Goal: Information Seeking & Learning: Learn about a topic

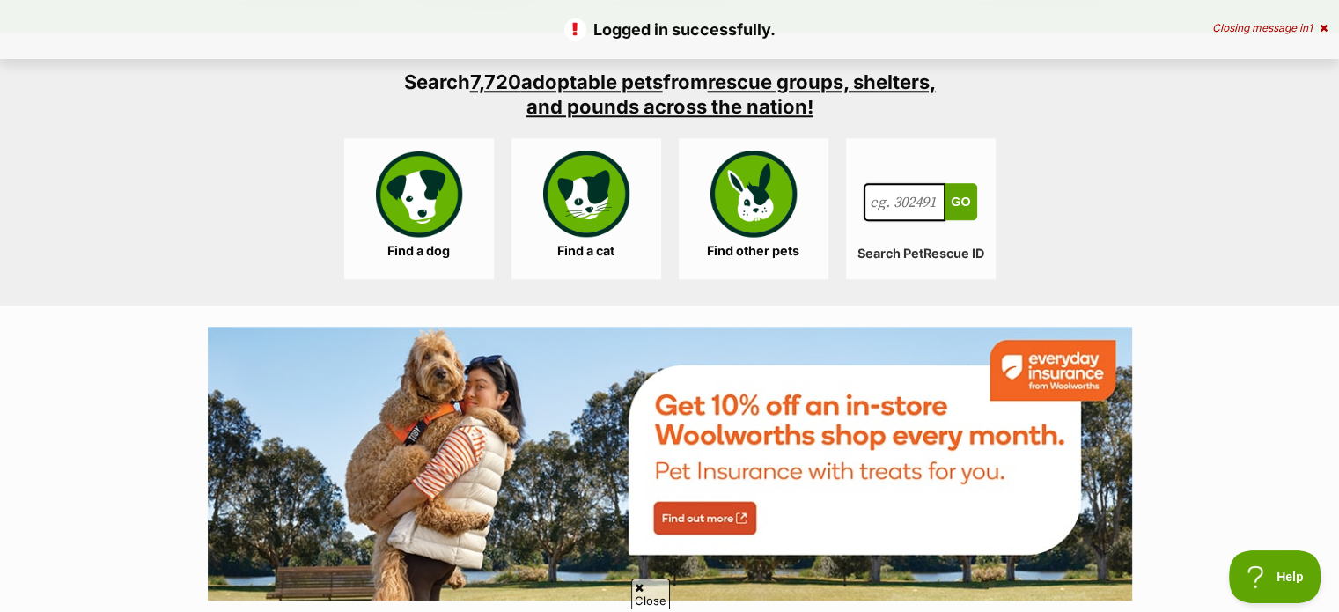
scroll to position [1673, 0]
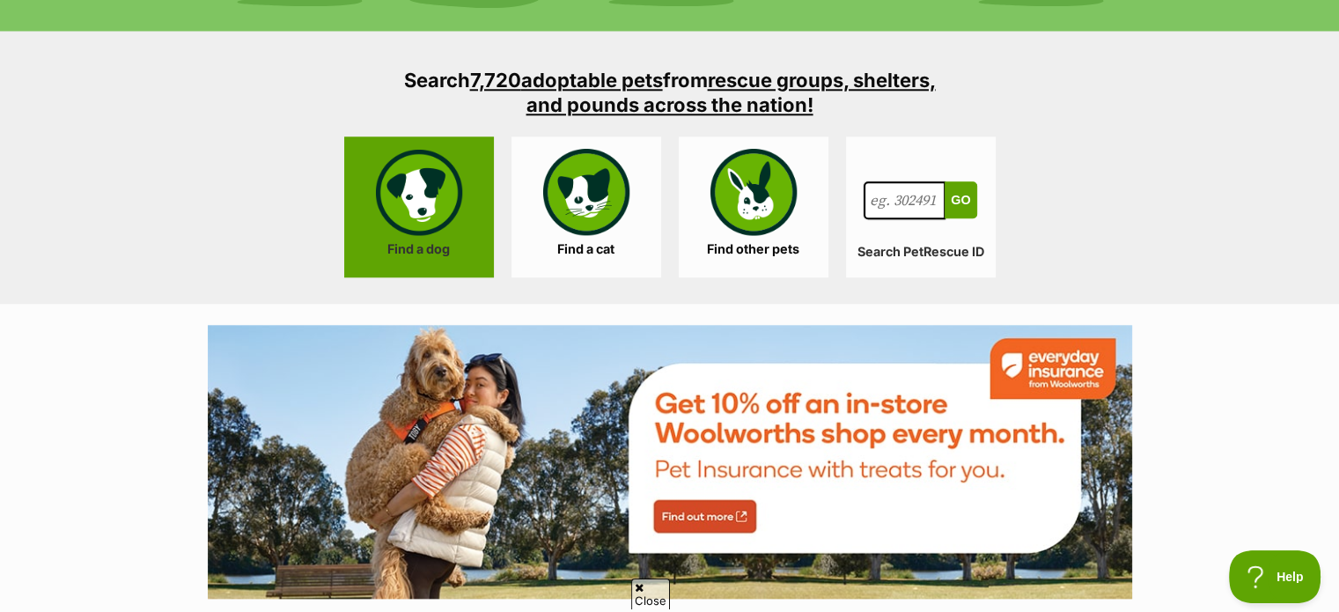
click at [454, 246] on link "Find a dog" at bounding box center [419, 206] width 150 height 141
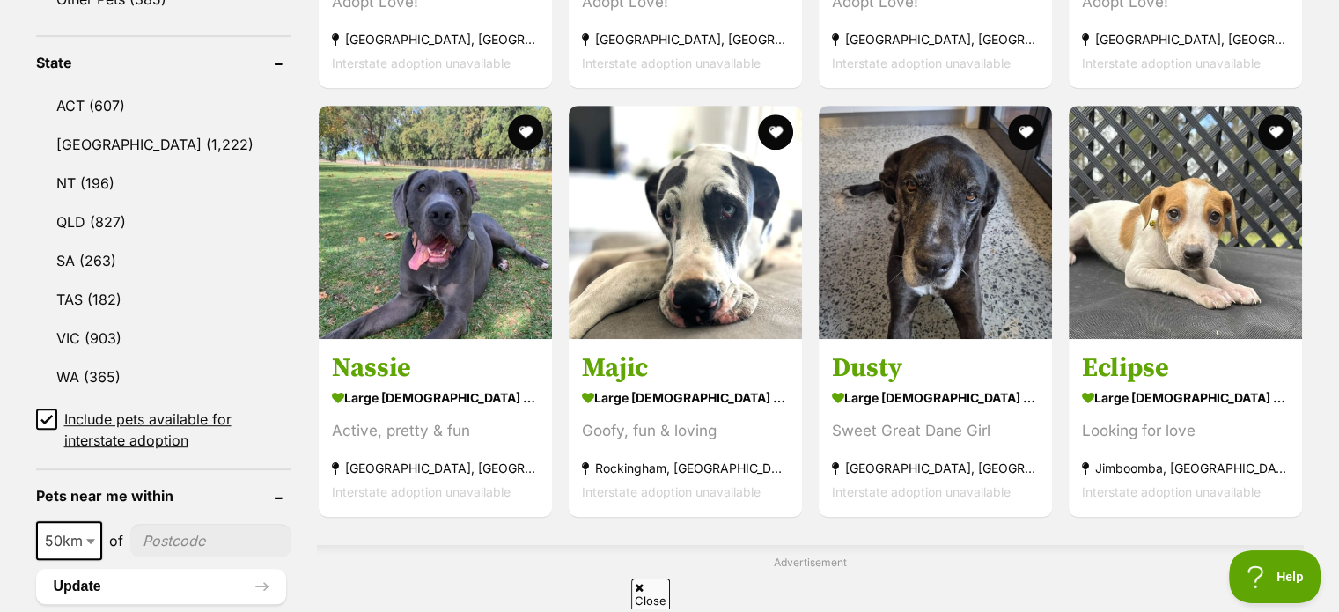
scroll to position [880, 0]
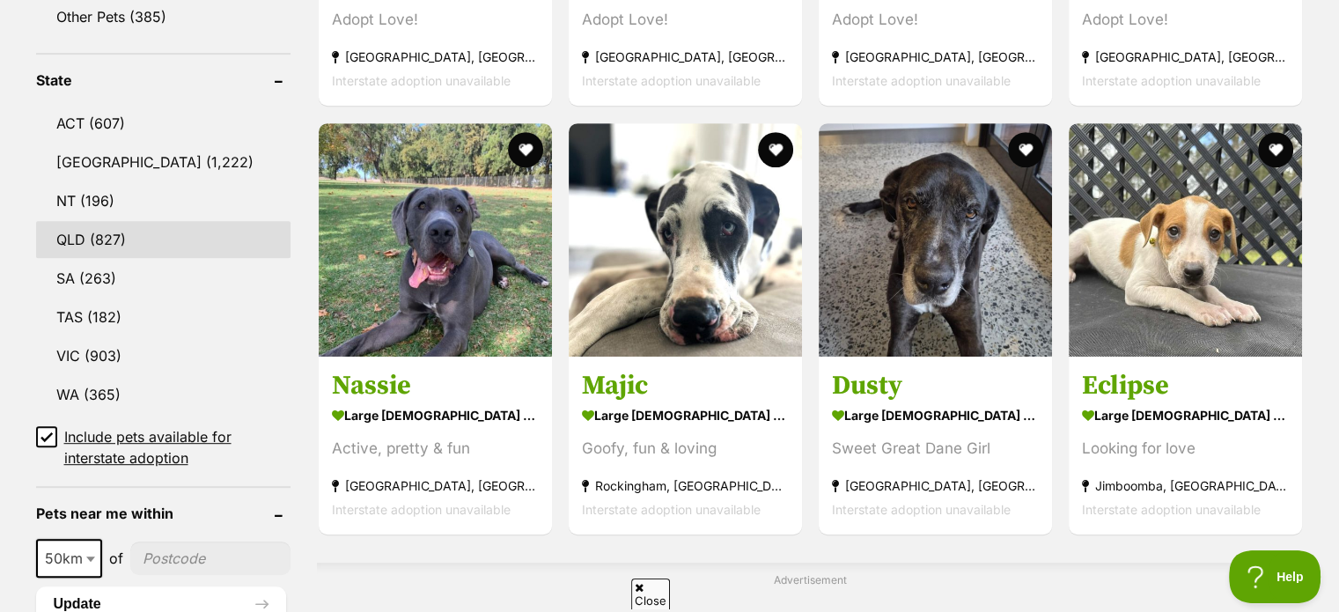
click at [107, 234] on link "QLD (827)" at bounding box center [163, 239] width 254 height 37
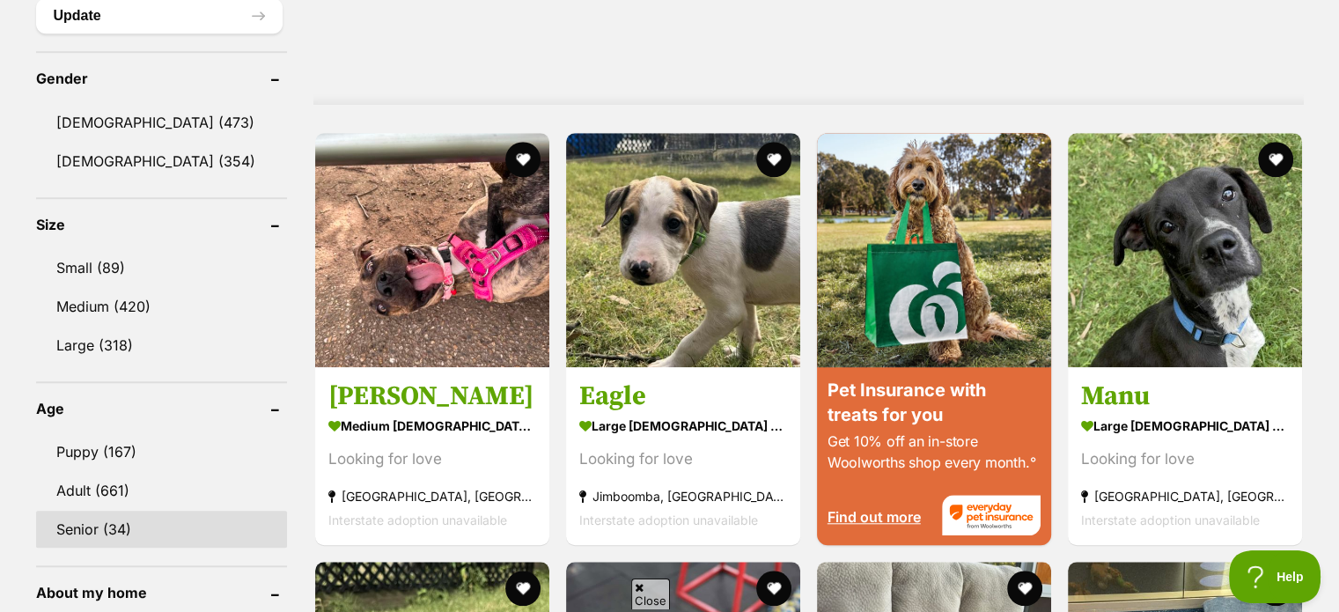
scroll to position [1497, 0]
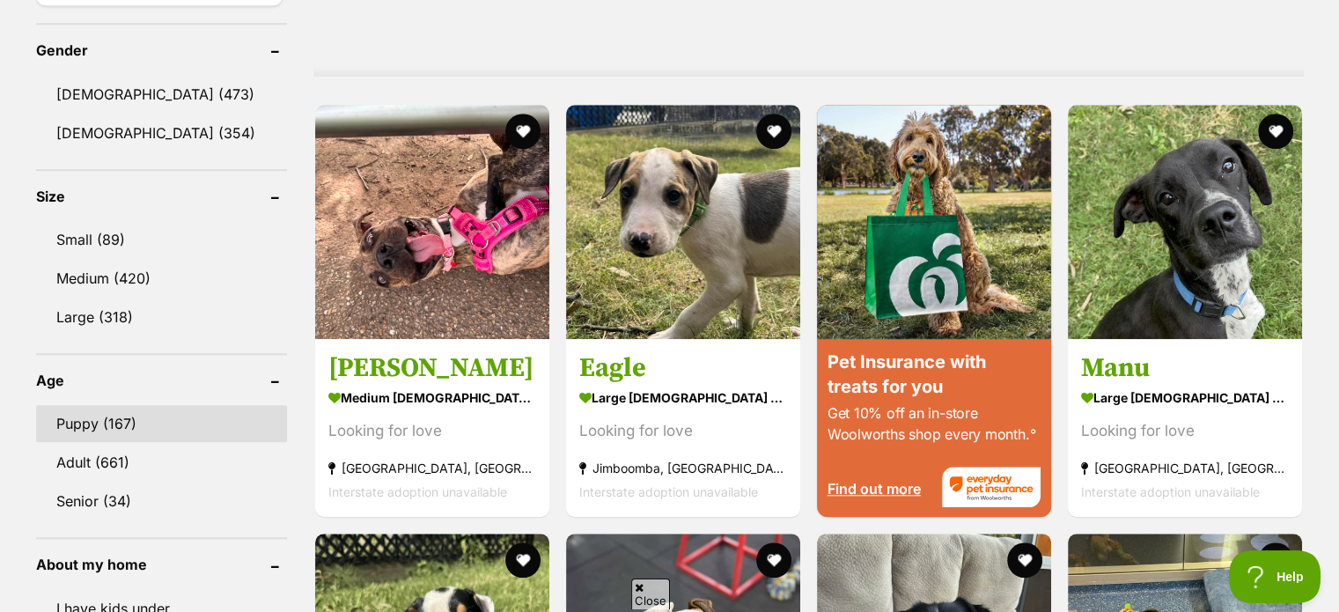
click at [106, 419] on link "Puppy (167)" at bounding box center [161, 423] width 251 height 37
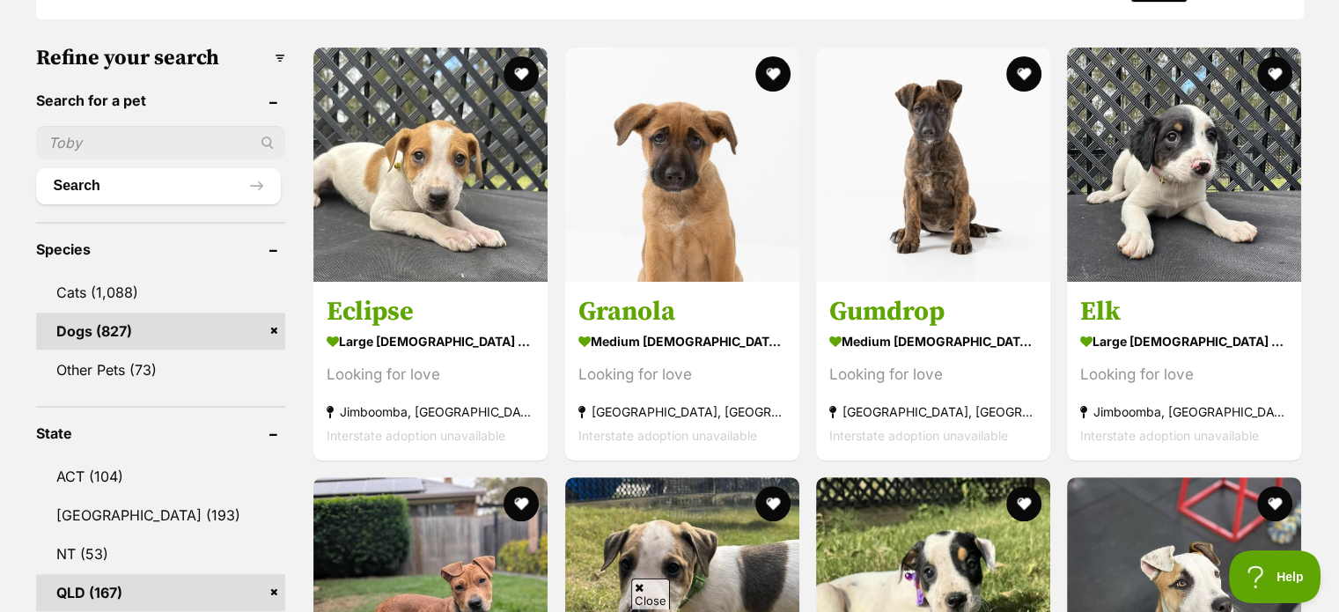
scroll to position [528, 0]
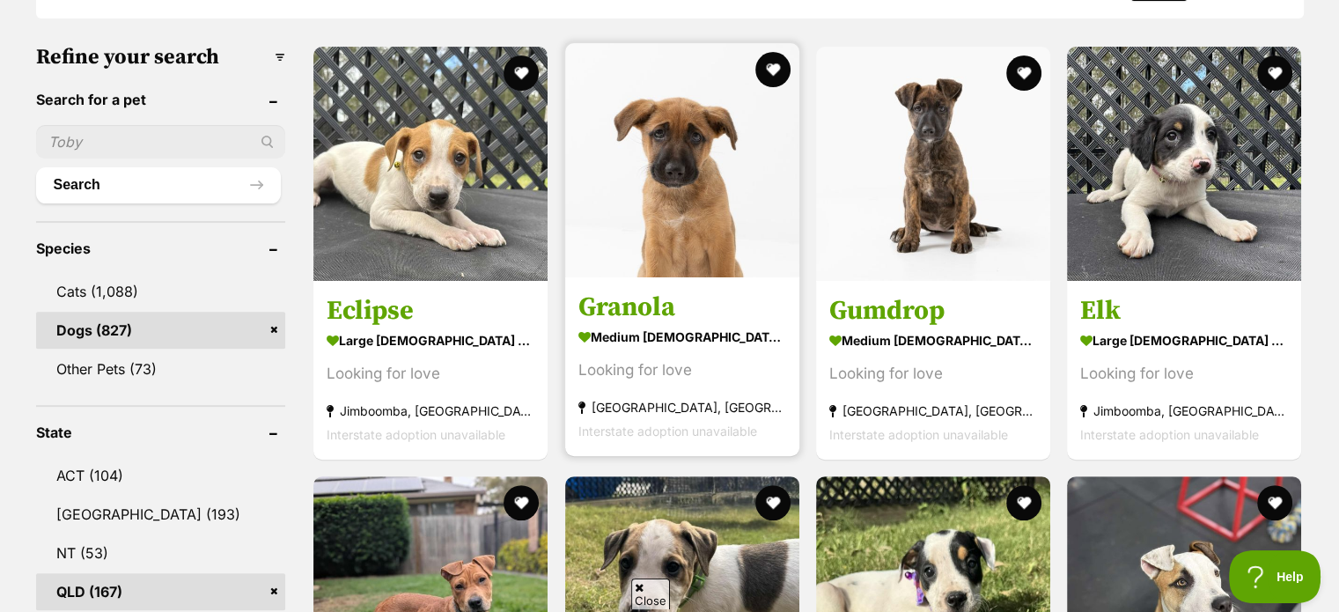
click at [634, 313] on h3 "Granola" at bounding box center [682, 307] width 208 height 33
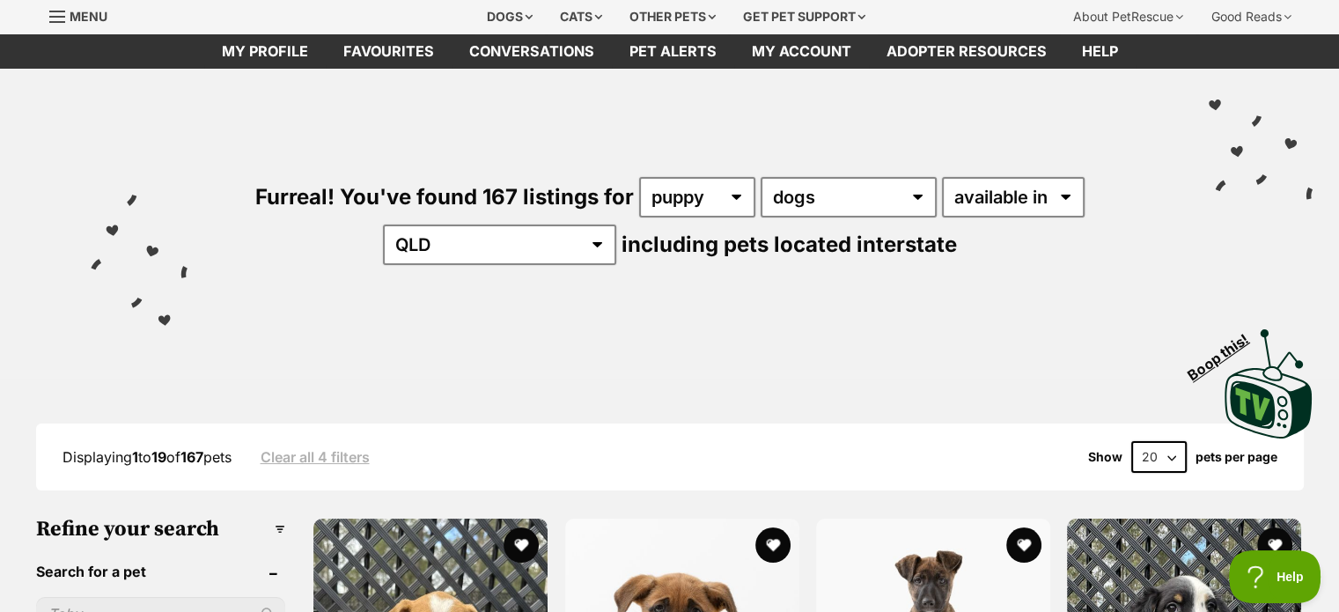
scroll to position [0, 0]
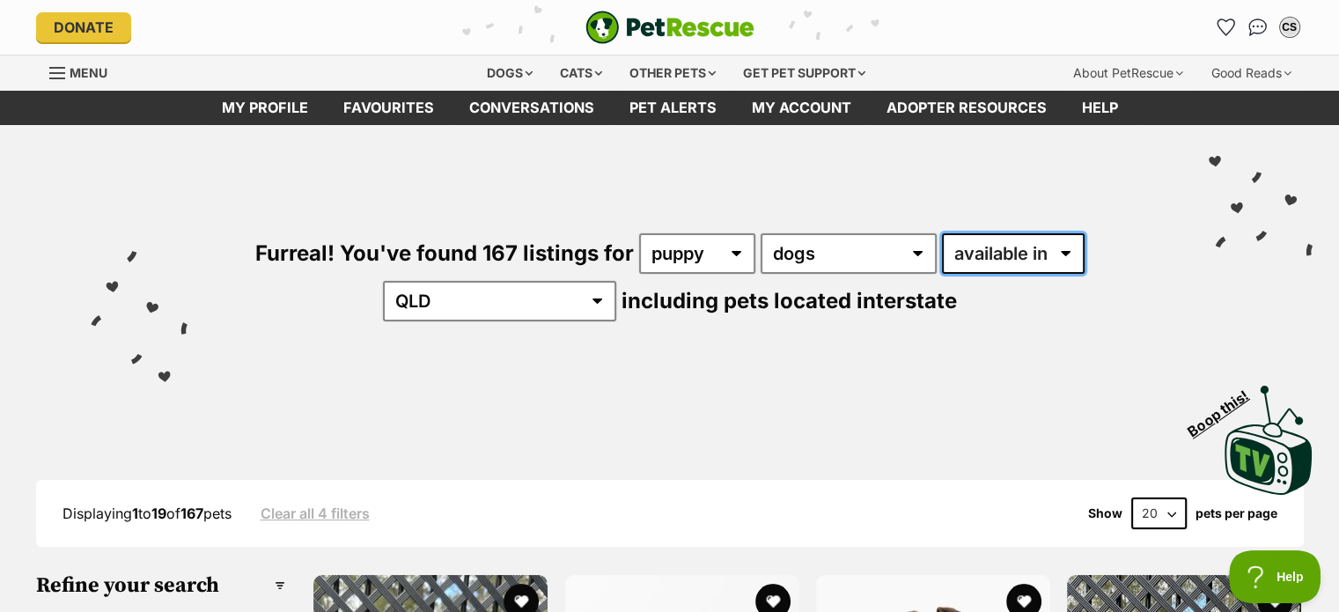
click at [1031, 248] on select "available in located in" at bounding box center [1013, 253] width 143 height 40
select select "disabled"
click at [942, 233] on select "available in located in" at bounding box center [1013, 253] width 143 height 40
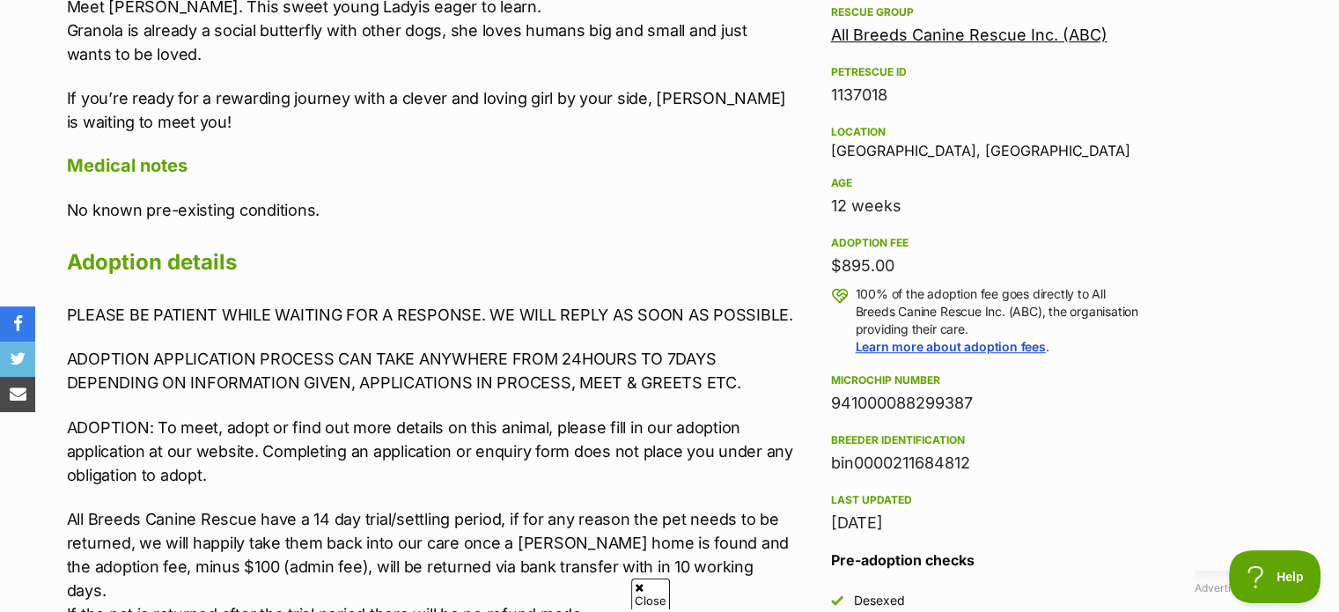
scroll to position [1144, 0]
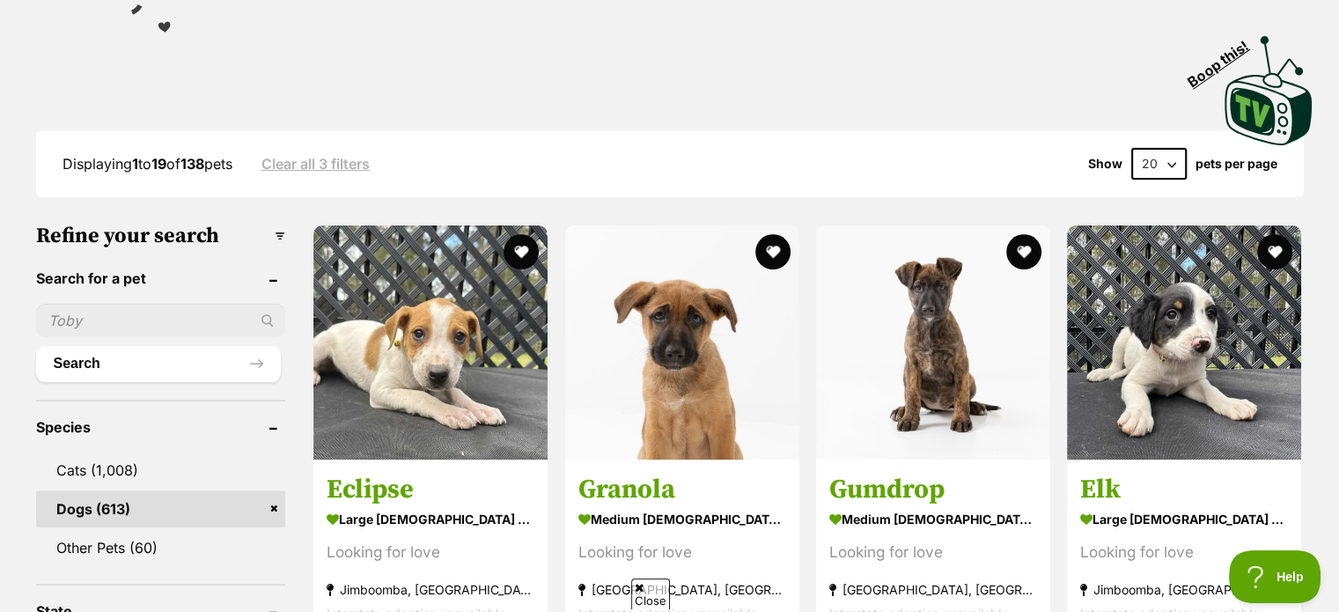
scroll to position [352, 0]
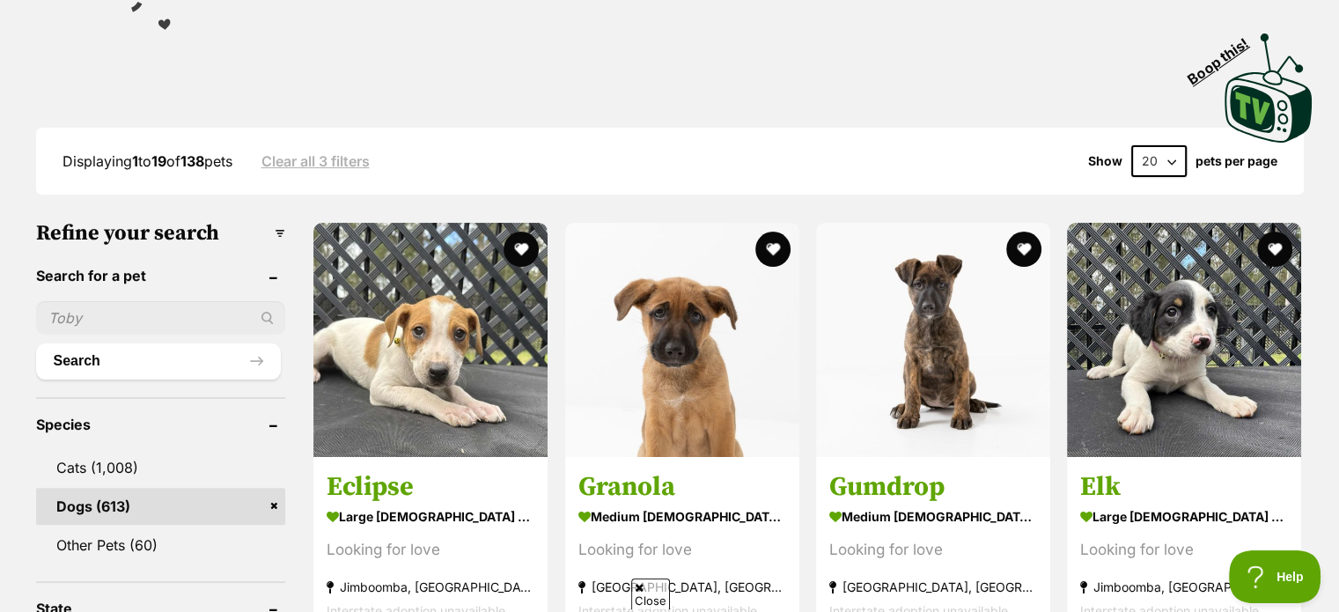
click at [121, 316] on input "text" at bounding box center [161, 317] width 250 height 33
type input "shine"
click at [36, 343] on button "Search" at bounding box center [159, 360] width 246 height 35
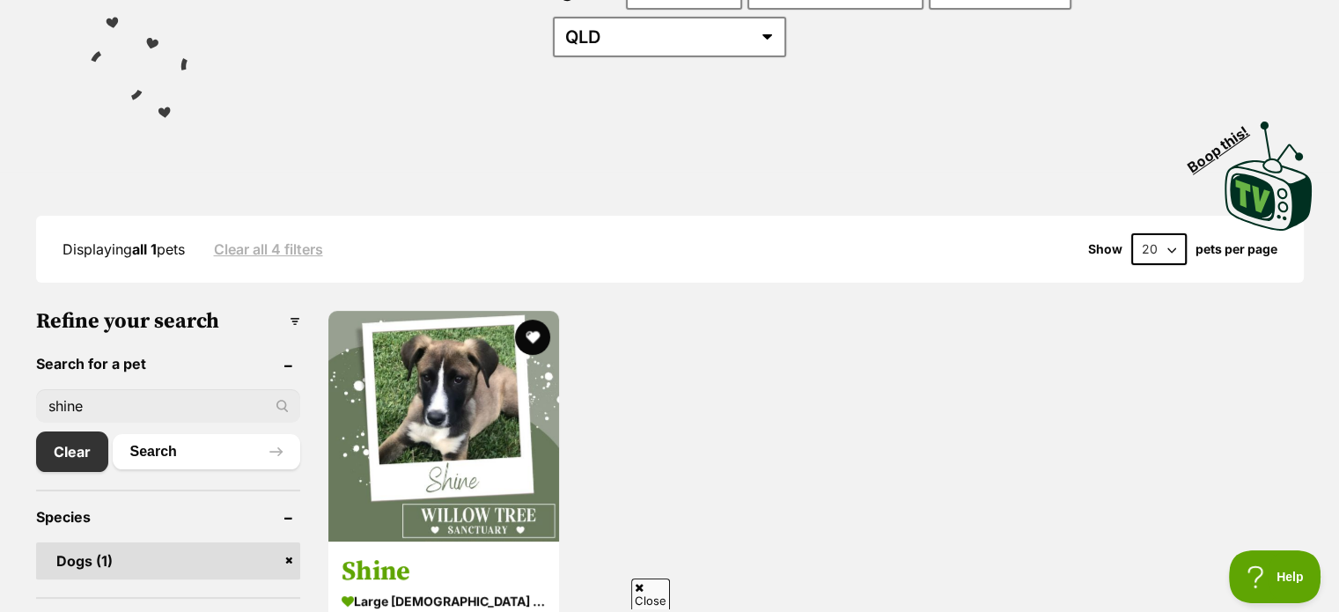
scroll to position [528, 0]
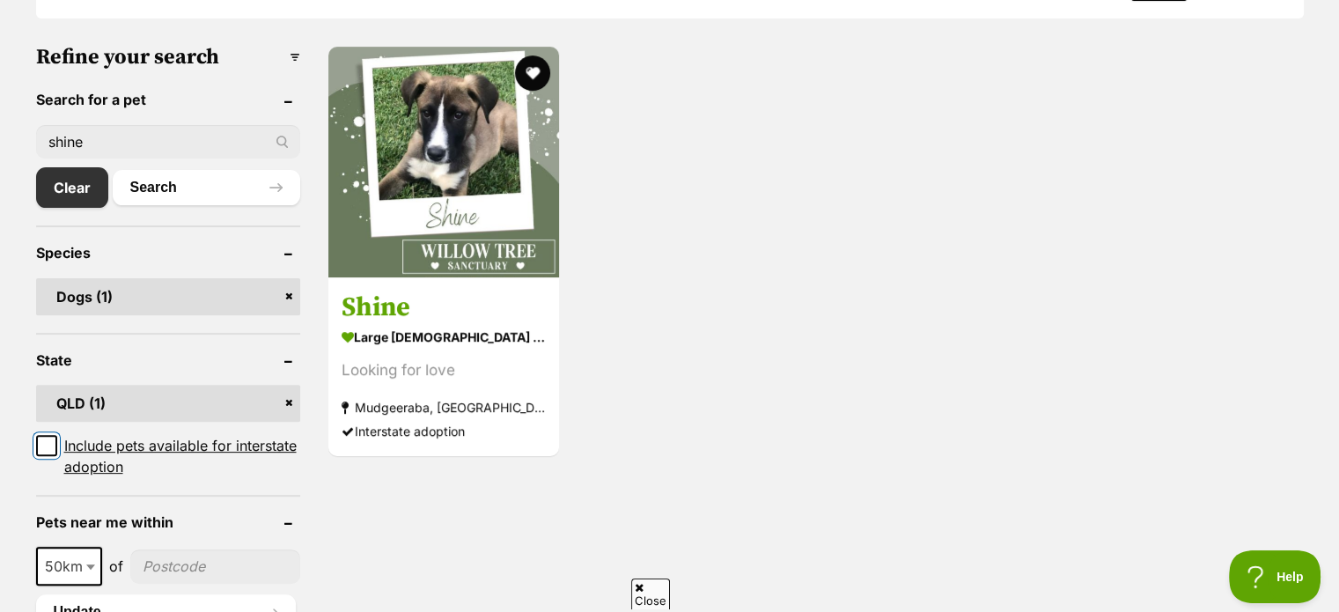
click at [39, 435] on input "Include pets available for interstate adoption" at bounding box center [46, 445] width 21 height 21
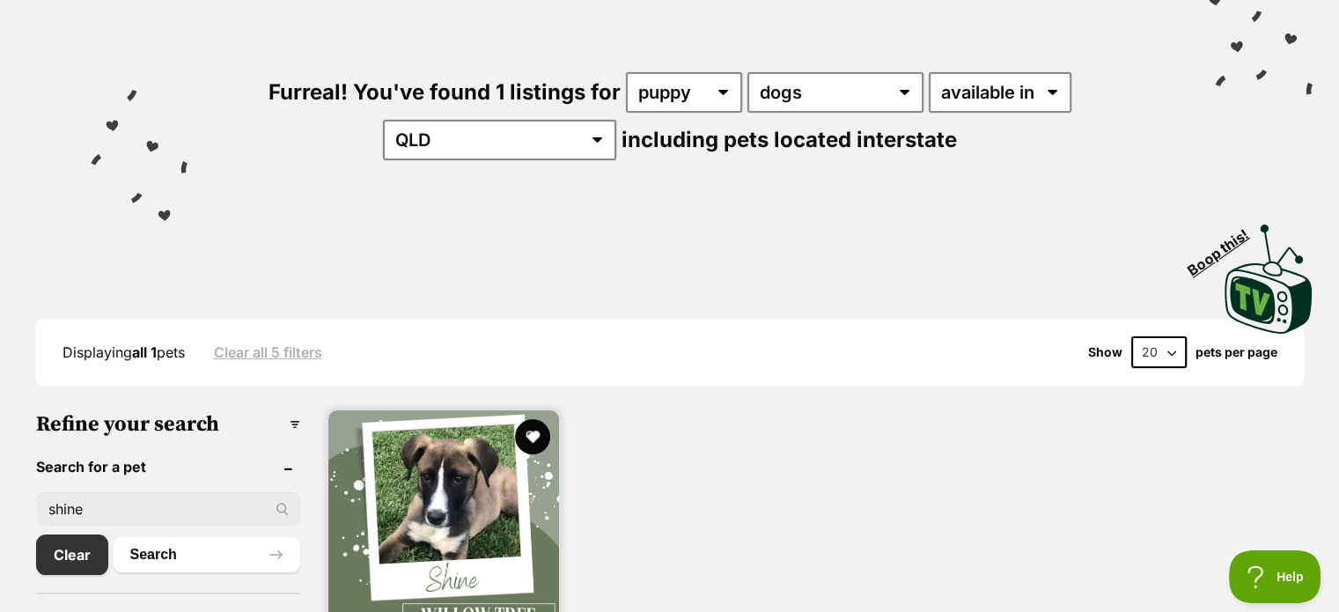
scroll to position [264, 0]
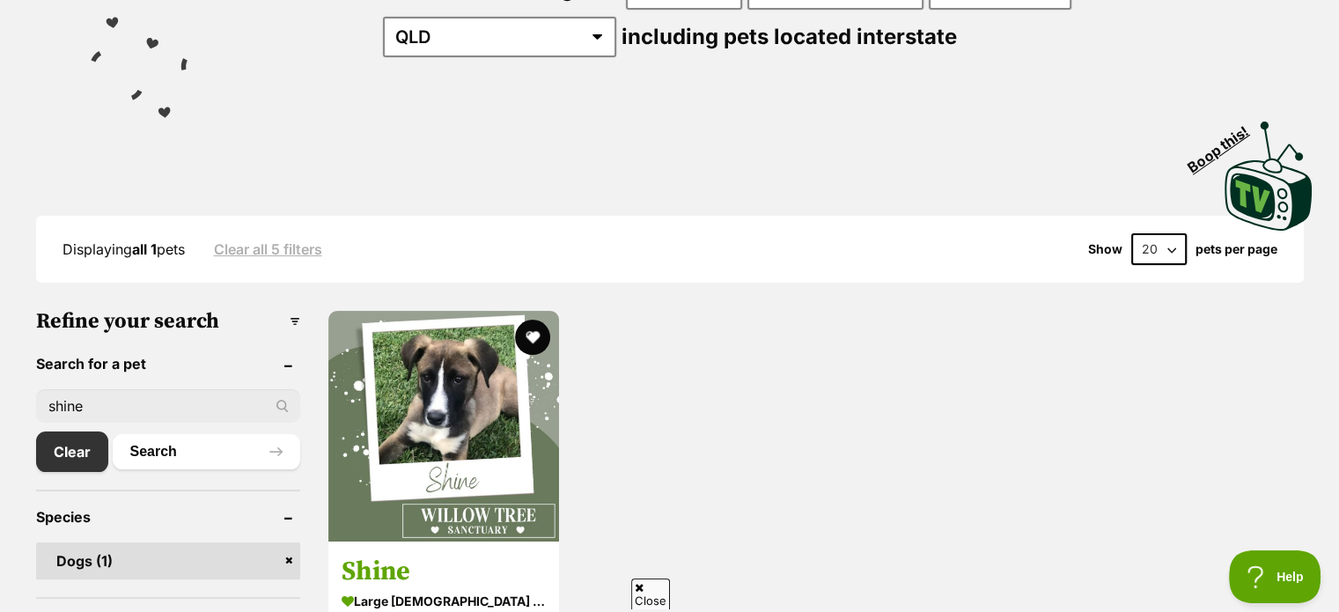
drag, startPoint x: 229, startPoint y: 408, endPoint x: 14, endPoint y: 372, distance: 217.7
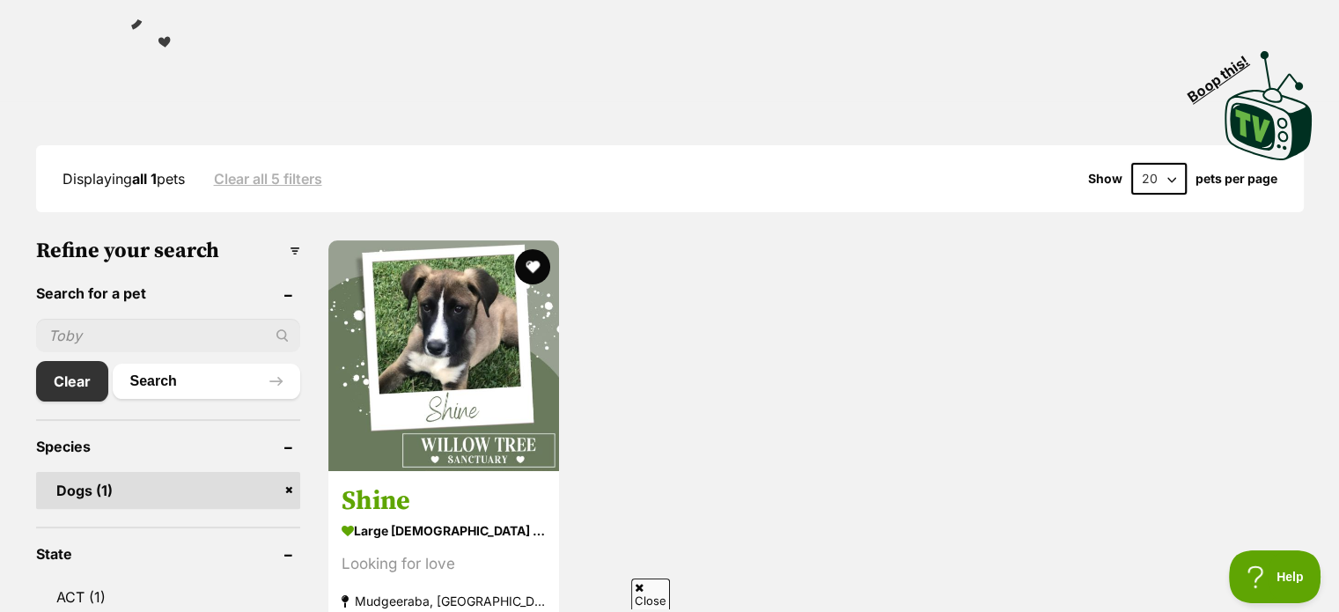
scroll to position [440, 0]
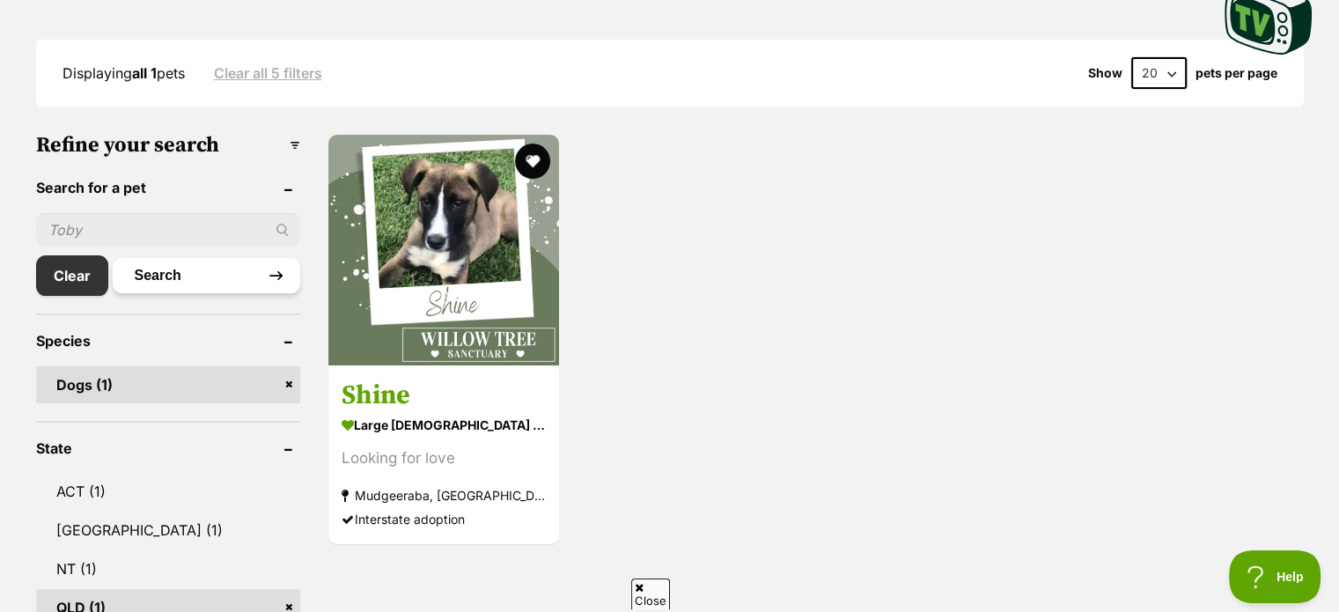
click at [189, 261] on button "Search" at bounding box center [207, 275] width 188 height 35
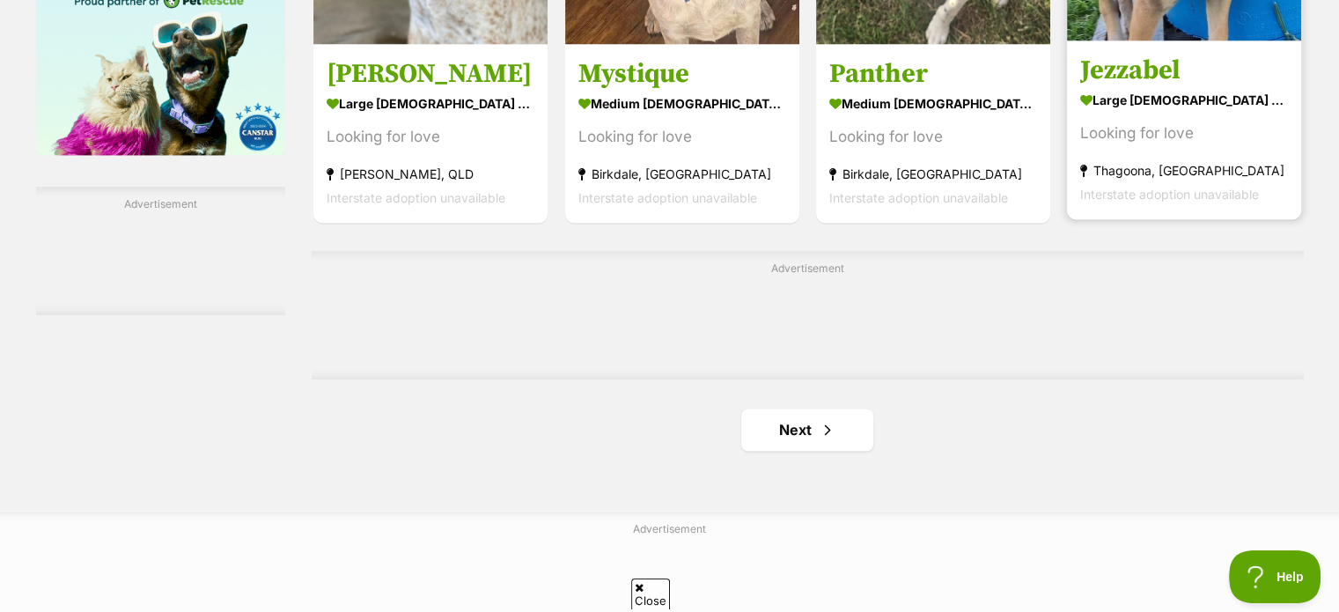
scroll to position [2993, 0]
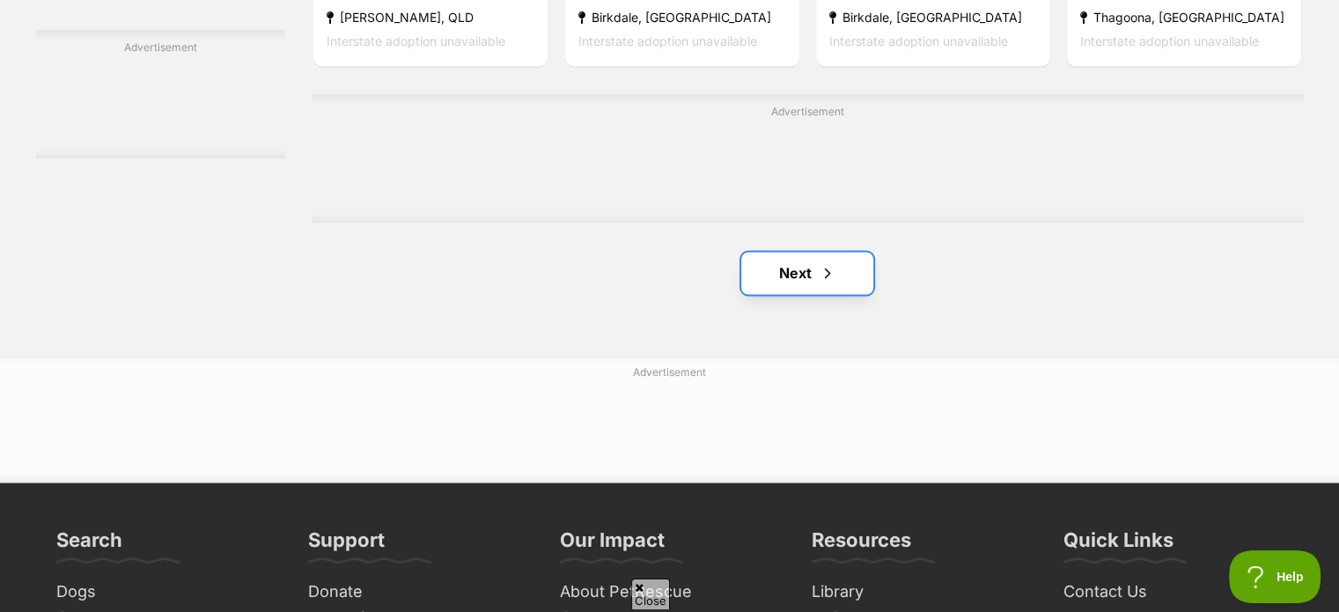
click at [835, 283] on span "Next page" at bounding box center [828, 272] width 18 height 21
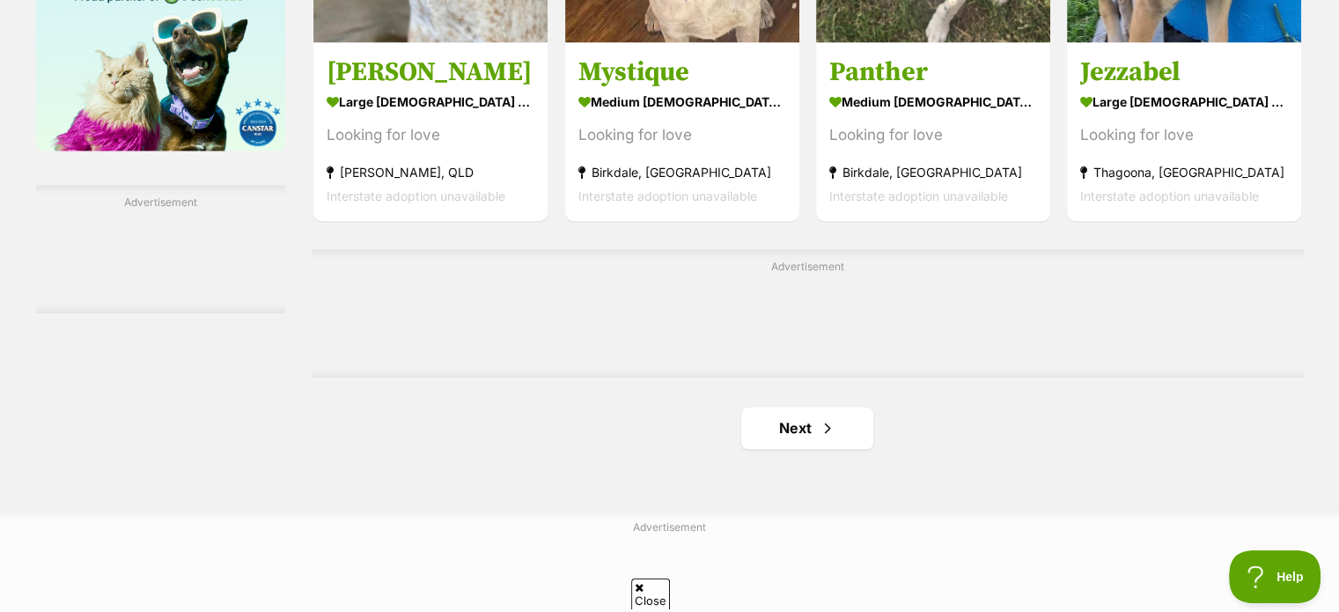
scroll to position [2817, 0]
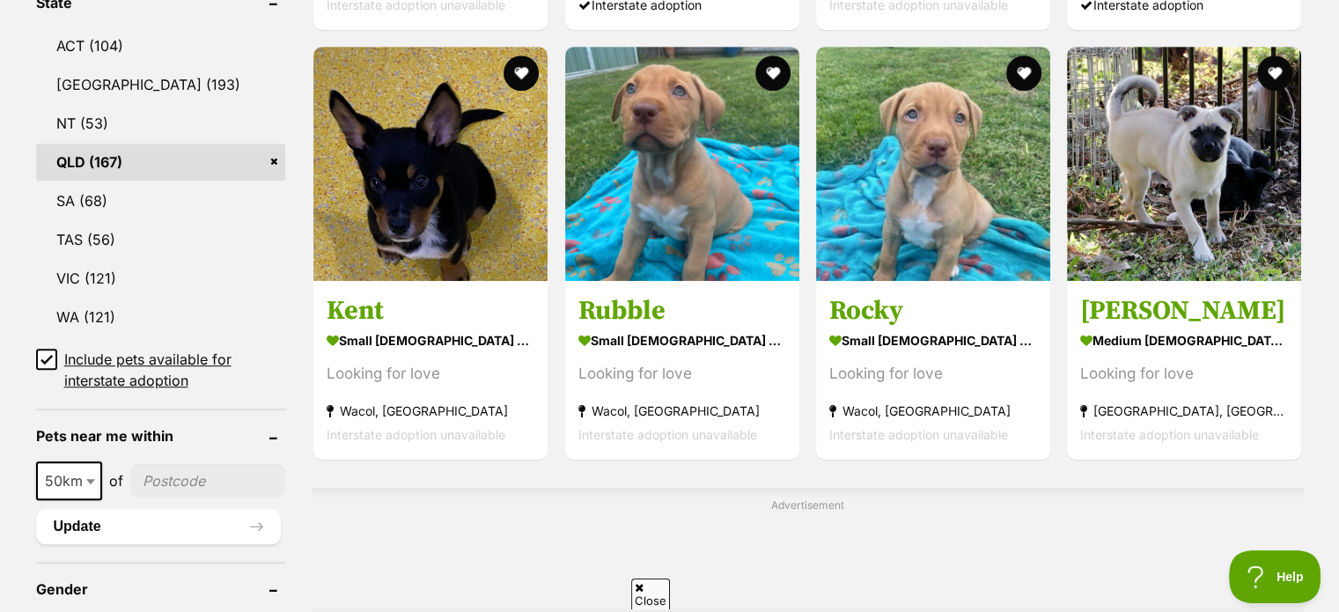
scroll to position [968, 0]
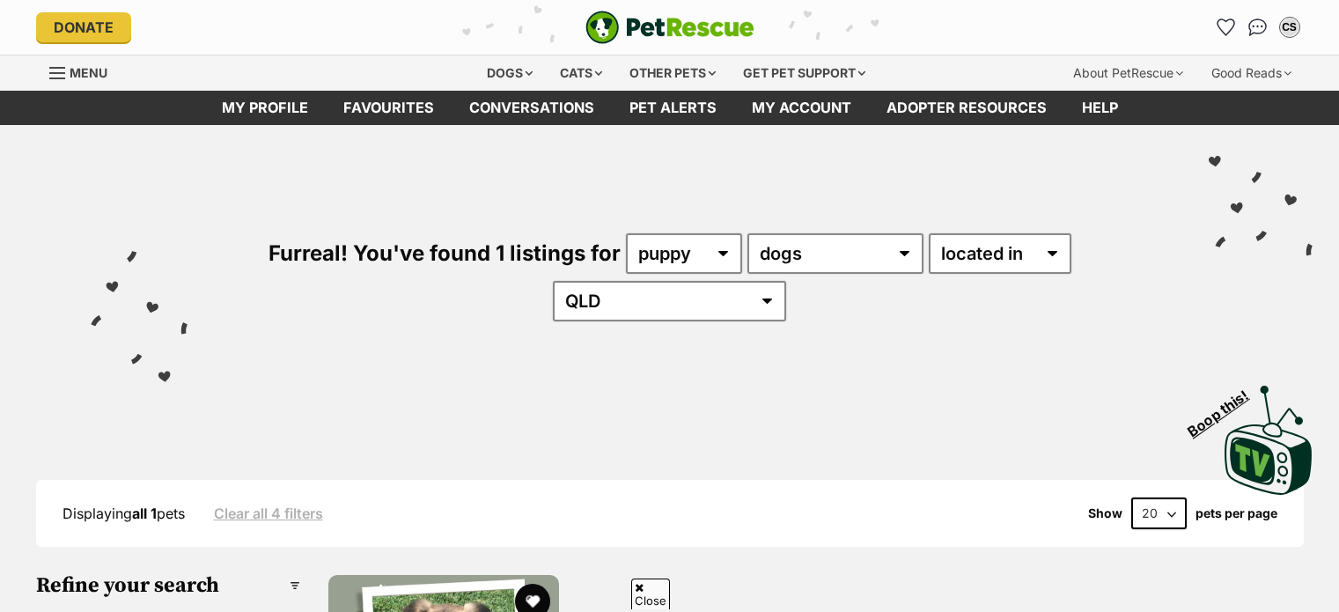
scroll to position [528, 0]
